Goal: Task Accomplishment & Management: Use online tool/utility

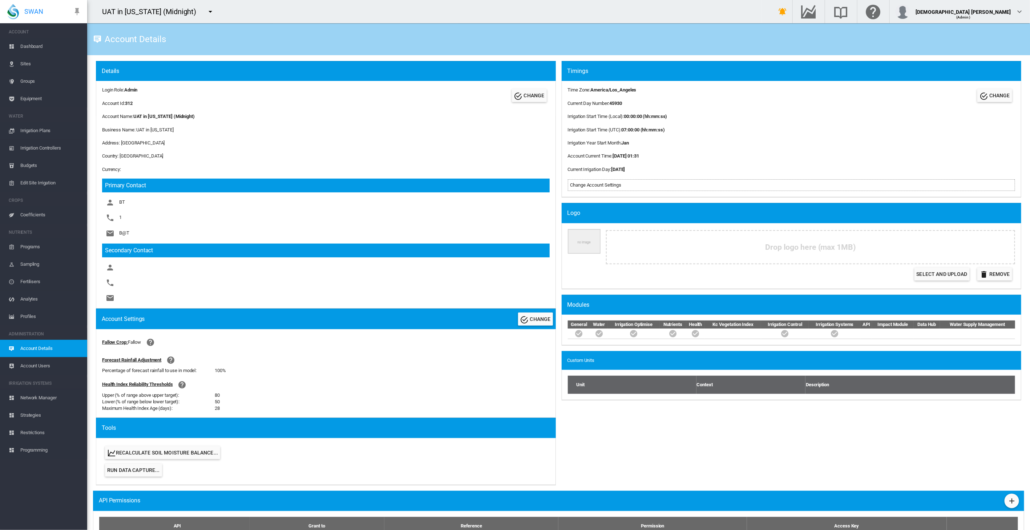
scroll to position [160, 0]
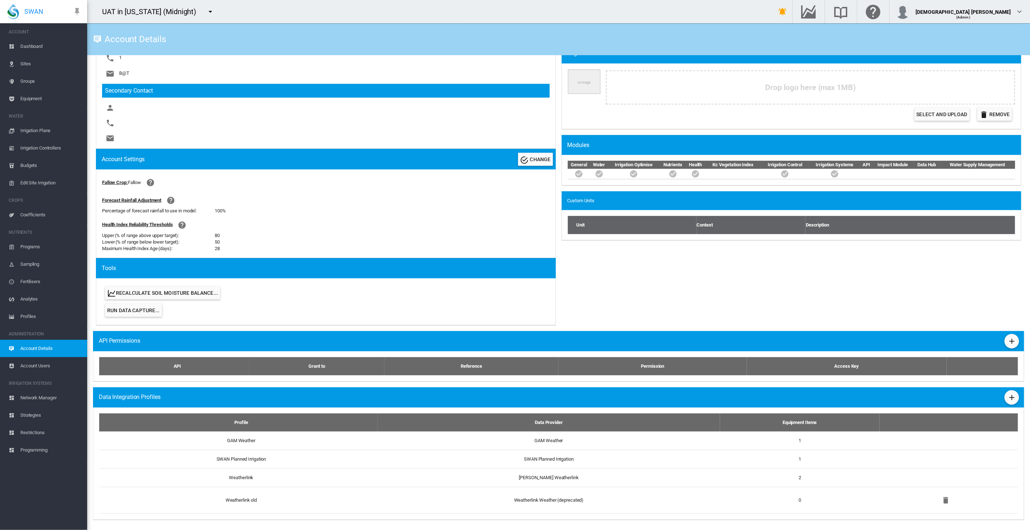
click at [240, 13] on div "UAT in California (Midnight) 919 Wines Adelaide Demo ADM-Amaretto" at bounding box center [424, 11] width 675 height 23
click at [209, 9] on button "button" at bounding box center [210, 11] width 15 height 15
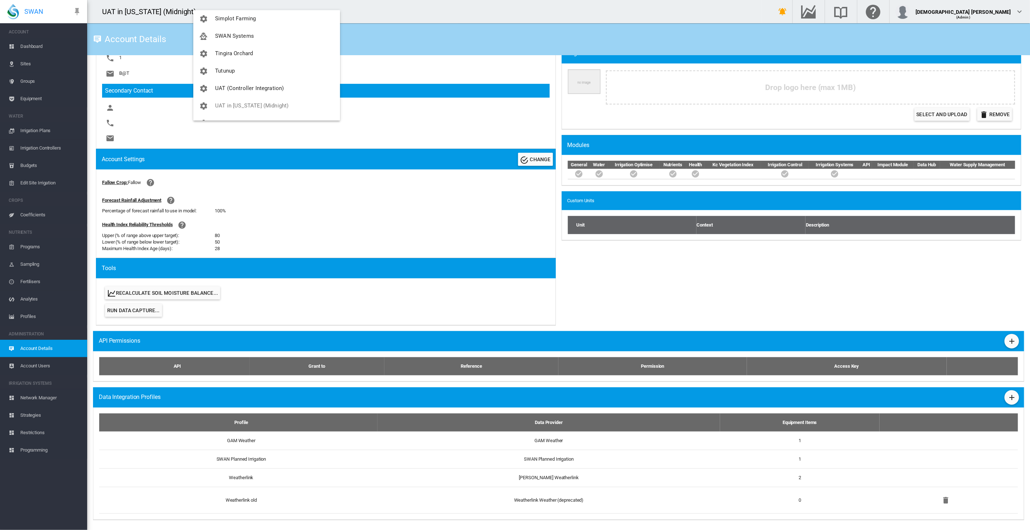
scroll to position [925, 0]
click at [237, 41] on button "SWAN Systems" at bounding box center [266, 38] width 147 height 17
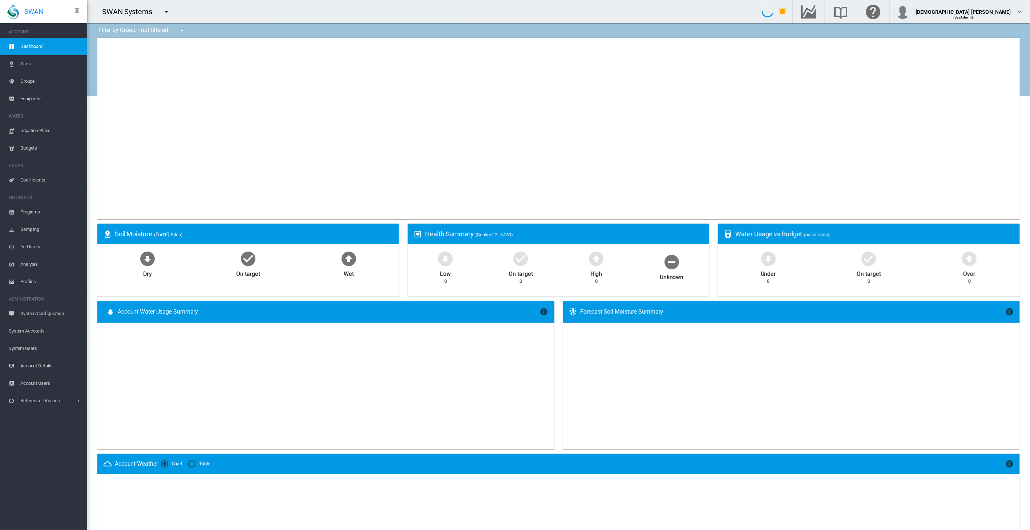
click at [222, 12] on div "SWAN Systems" at bounding box center [424, 11] width 675 height 23
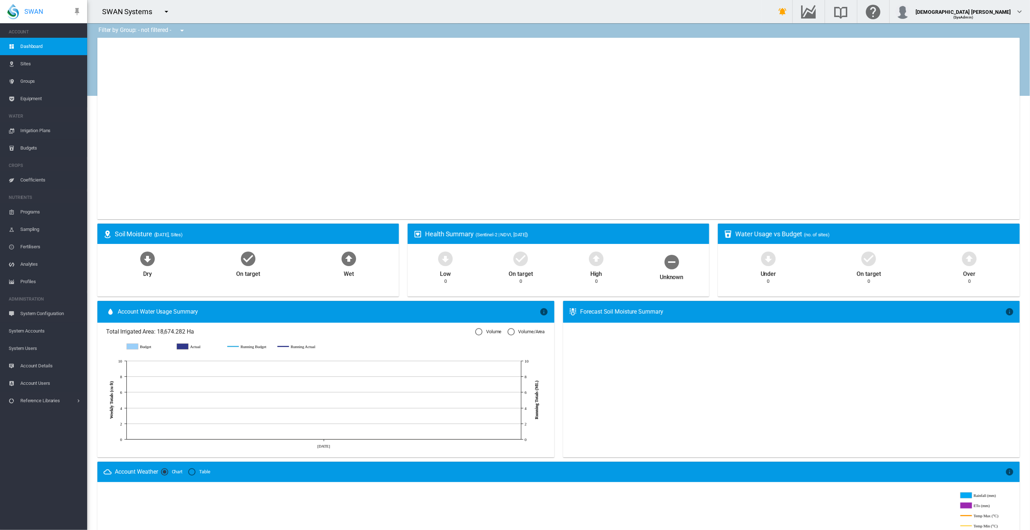
type input "**********"
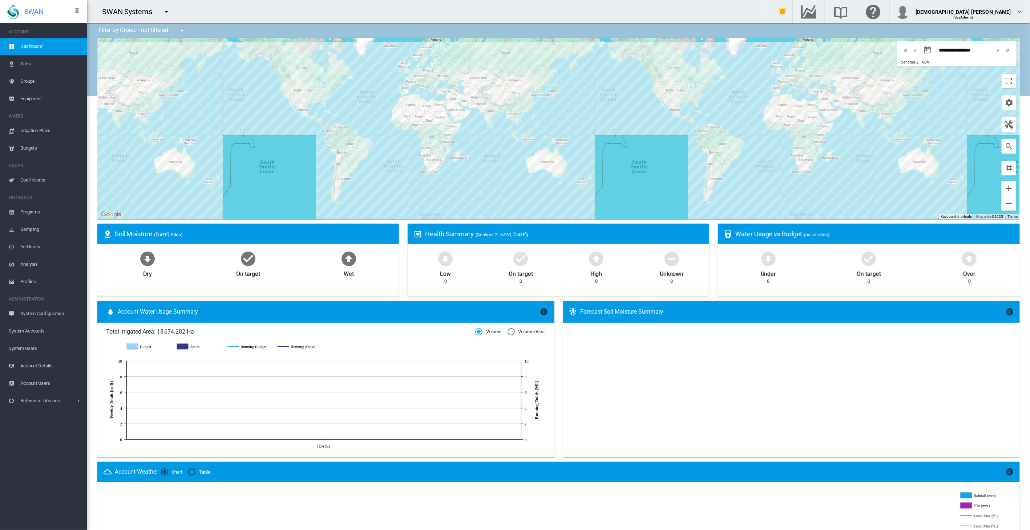
click at [34, 333] on span "System Accounts" at bounding box center [45, 331] width 73 height 17
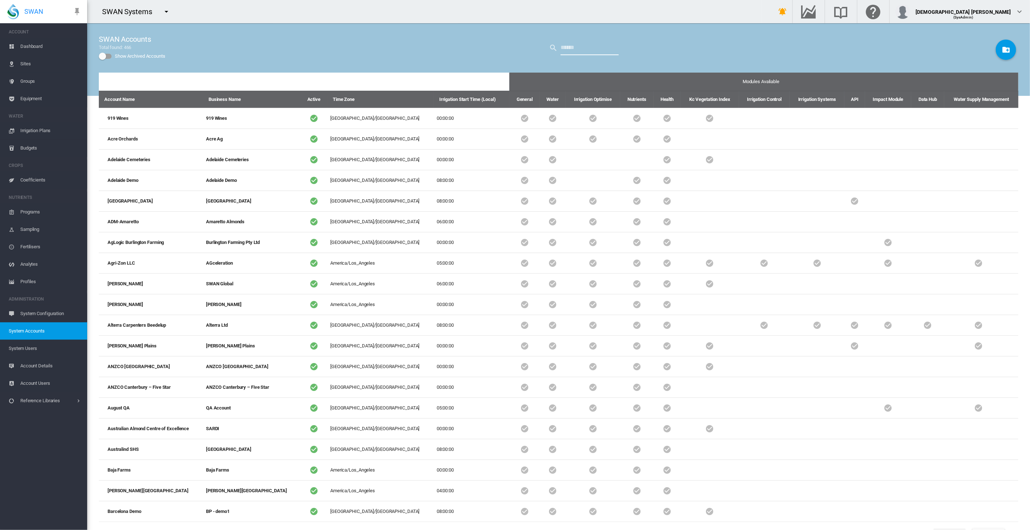
click at [571, 52] on input "text" at bounding box center [590, 48] width 58 height 15
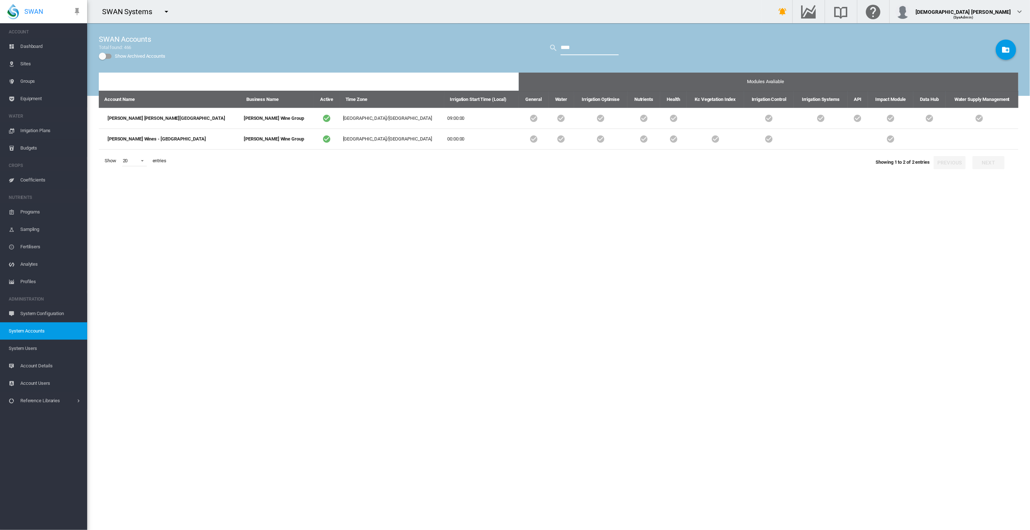
type input "****"
click at [29, 345] on span "System Users" at bounding box center [45, 348] width 73 height 17
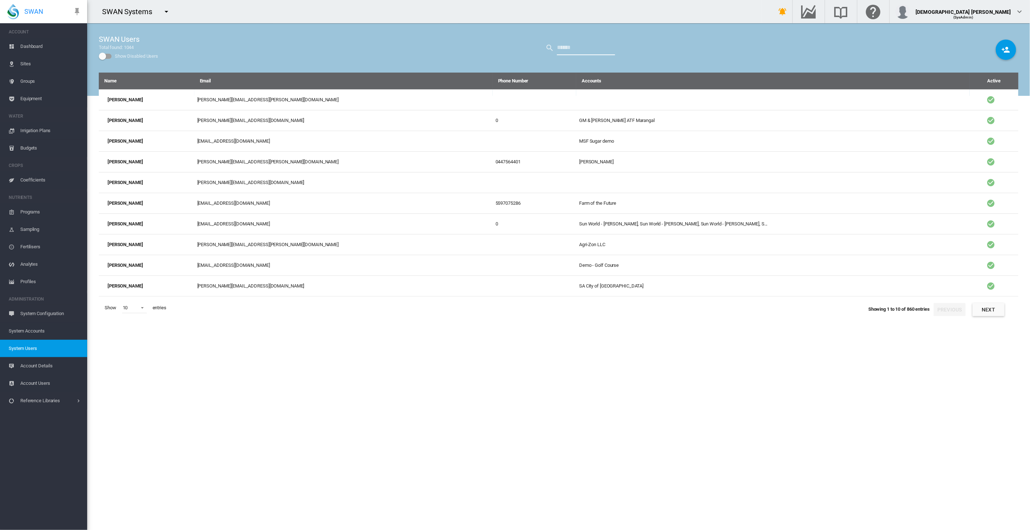
click at [574, 49] on input "text" at bounding box center [586, 48] width 58 height 15
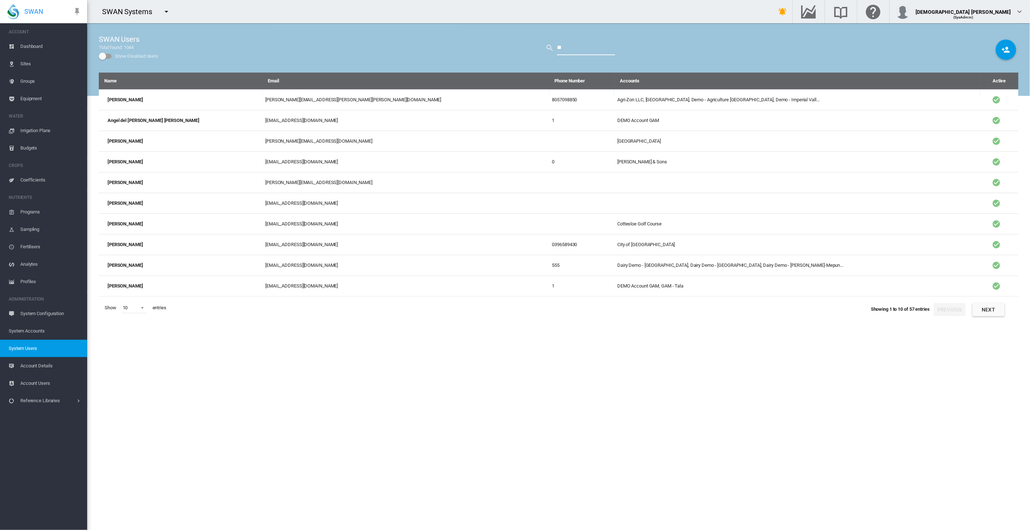
type input "*"
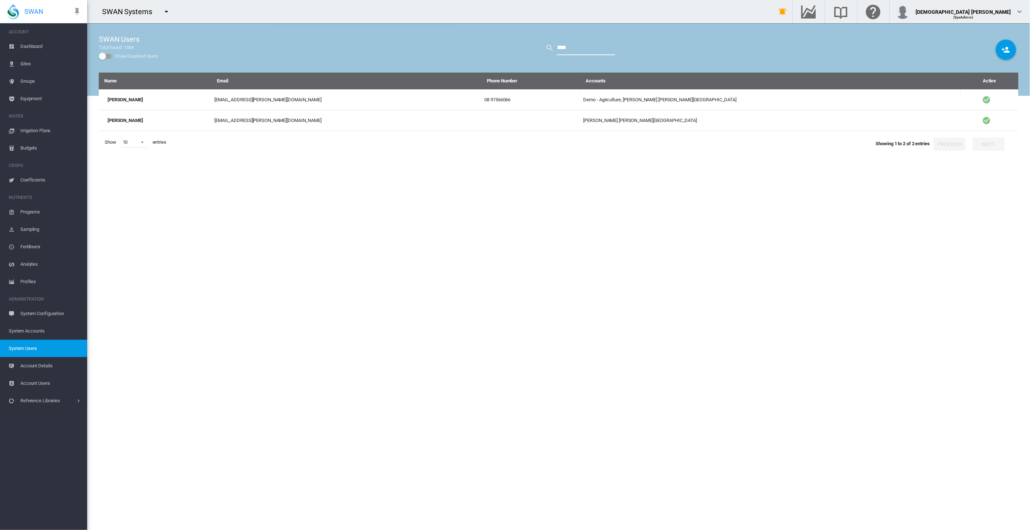
click at [574, 49] on input "****" at bounding box center [586, 48] width 58 height 15
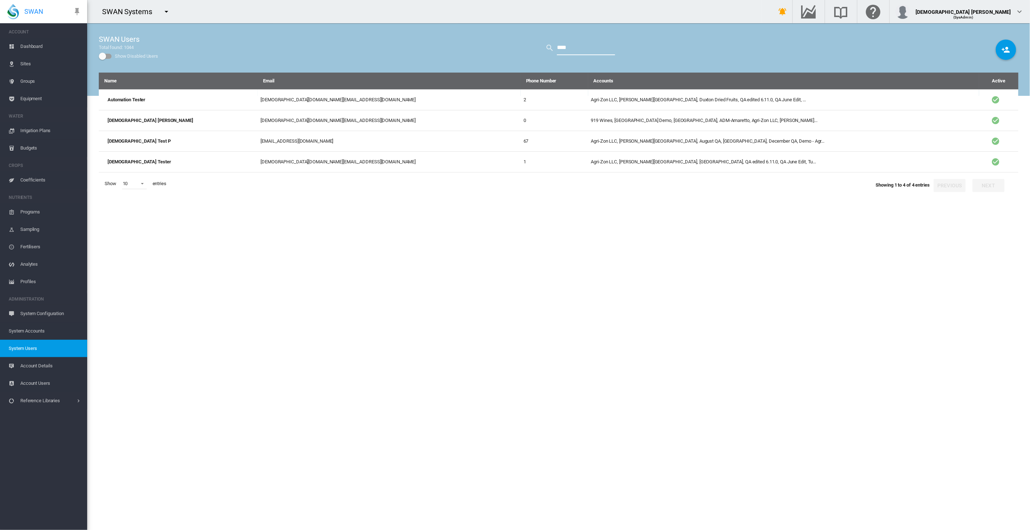
type input "****"
click at [588, 117] on td "919 Wines, Adelaide Demo, Adelaide High School, ADM-Amaretto, Agri-Zon LLC, Ann…" at bounding box center [783, 120] width 391 height 21
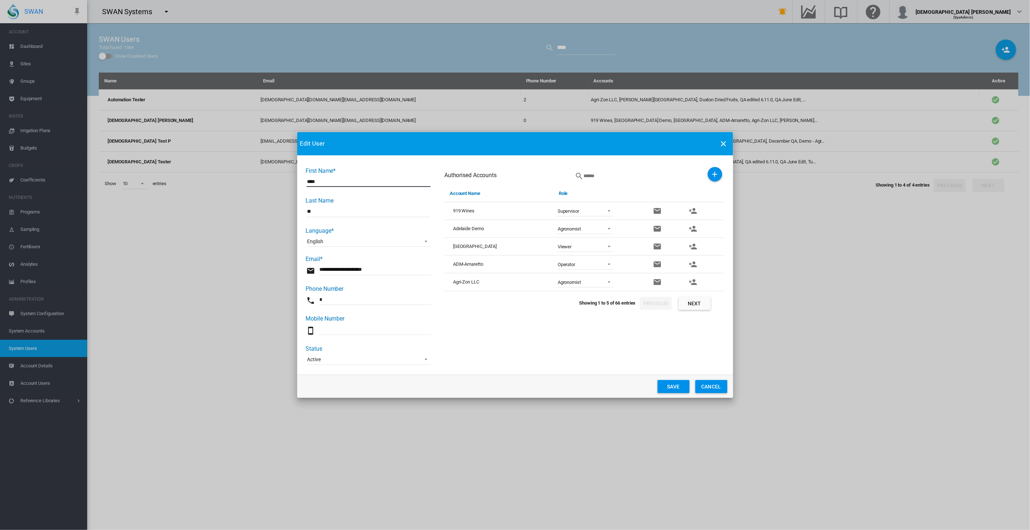
click at [694, 304] on button "Next" at bounding box center [695, 303] width 32 height 13
click at [725, 142] on md-icon "icon-close" at bounding box center [723, 143] width 9 height 9
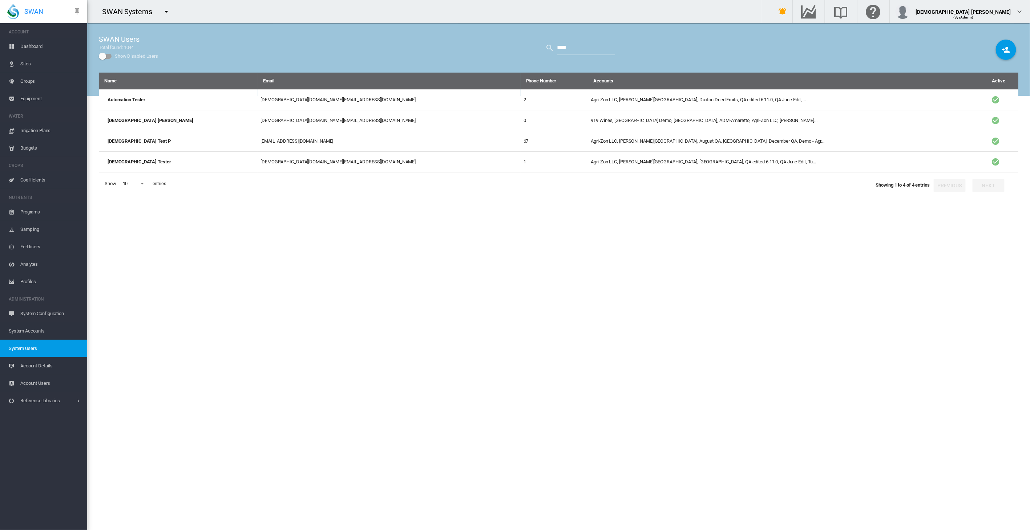
click at [642, 318] on div "Name Email Phone Number Accounts Active Automation Tester lady.uy@swansystems.c…" at bounding box center [558, 302] width 919 height 458
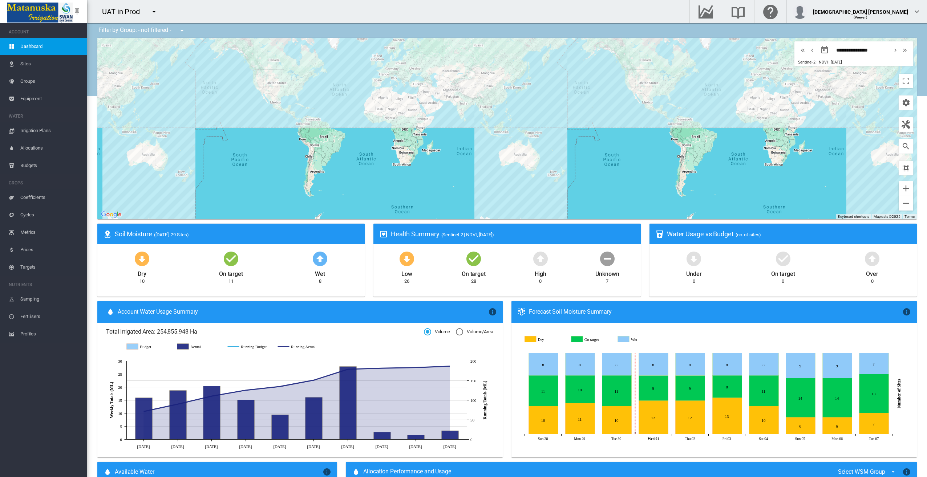
click at [49, 133] on span "Irrigation Plans" at bounding box center [50, 130] width 61 height 17
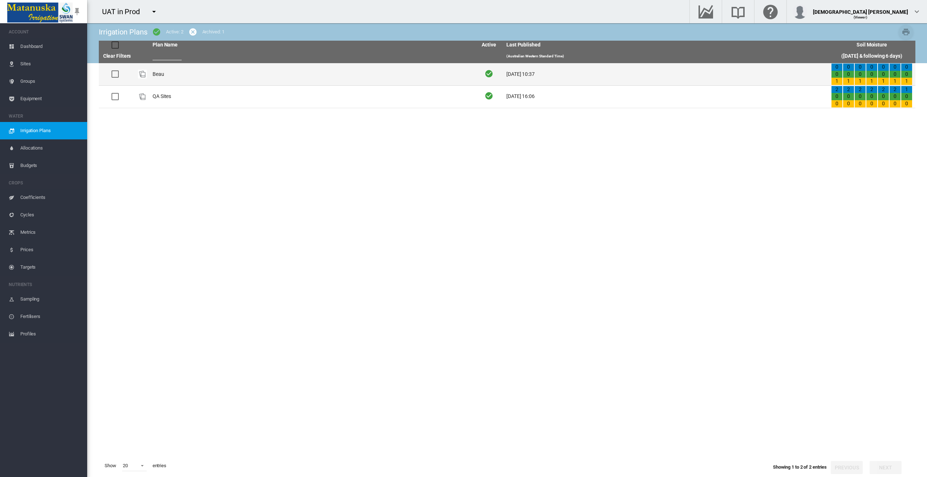
click at [209, 75] on td "Beau" at bounding box center [312, 74] width 325 height 22
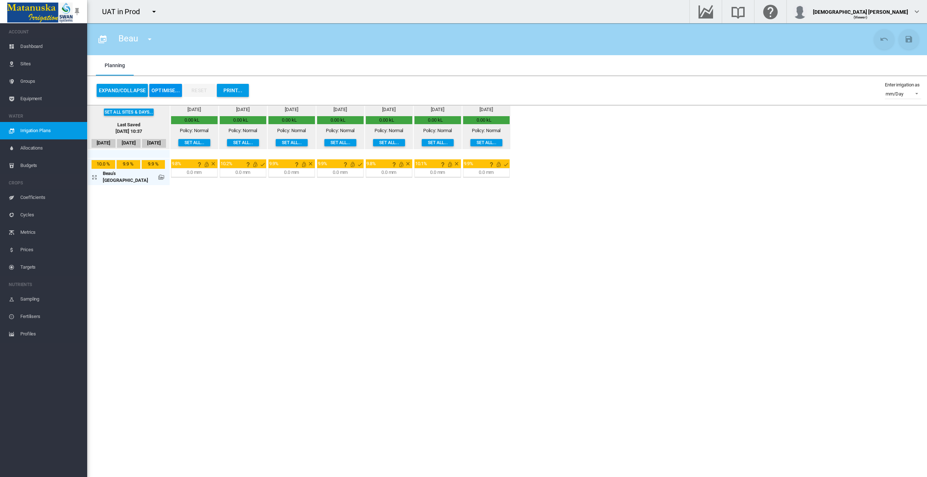
click at [161, 91] on button "OPTIMISE..." at bounding box center [165, 90] width 33 height 13
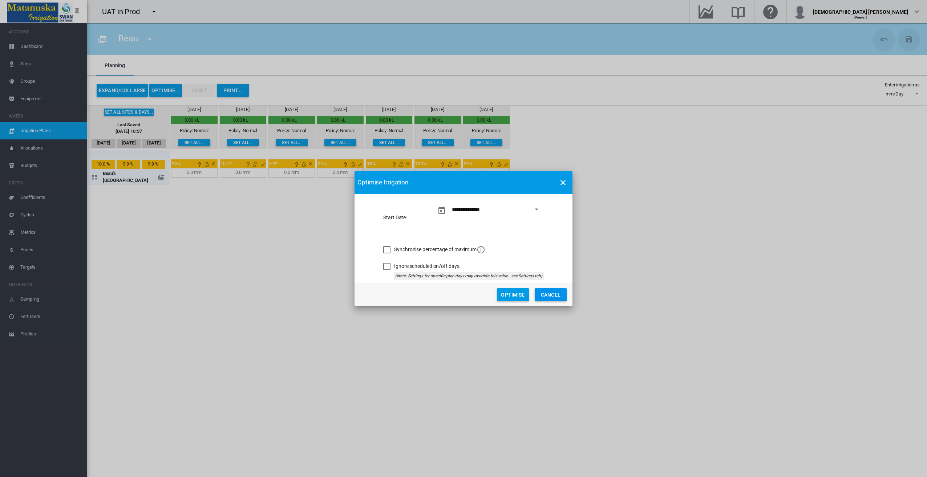
click at [509, 294] on button "Optimise" at bounding box center [513, 294] width 32 height 13
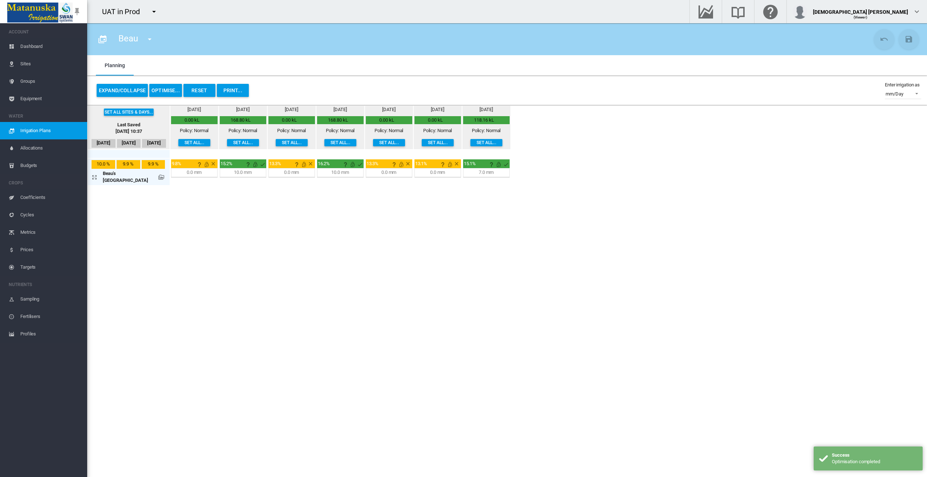
click at [158, 177] on md-icon at bounding box center [161, 177] width 6 height 6
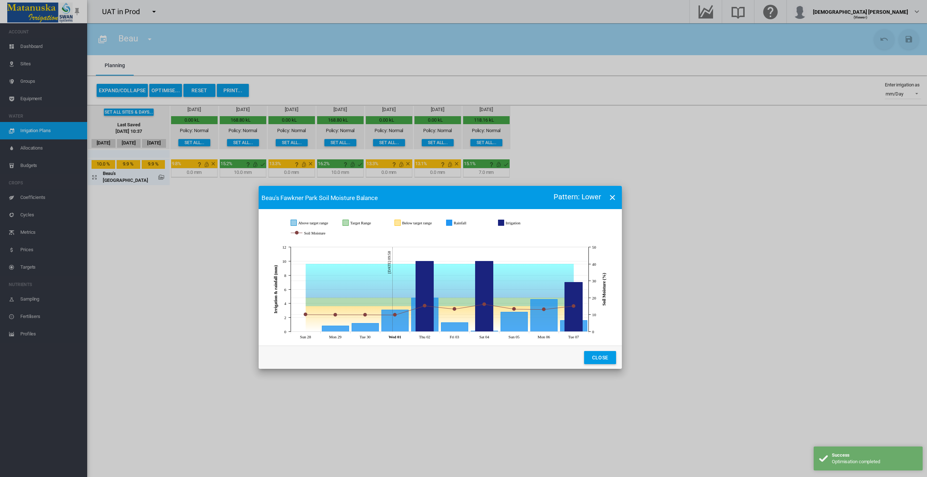
drag, startPoint x: 479, startPoint y: 160, endPoint x: 456, endPoint y: 199, distance: 45.3
click at [456, 199] on md-toolbar "Beau's Fawkner Park Soil Moisture Balance Pattern: Lower" at bounding box center [440, 197] width 363 height 23
